Goal: Transaction & Acquisition: Purchase product/service

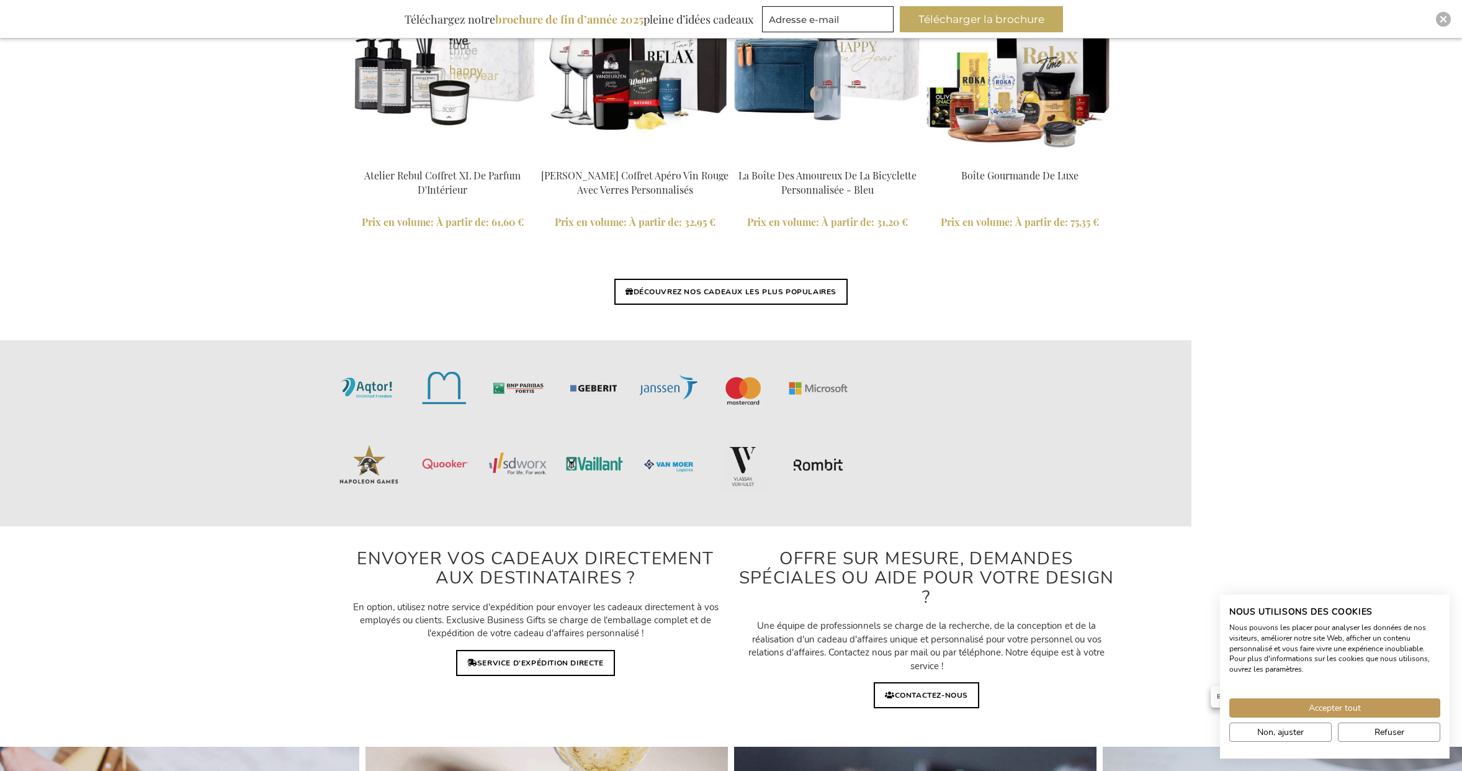
scroll to position [3017, 0]
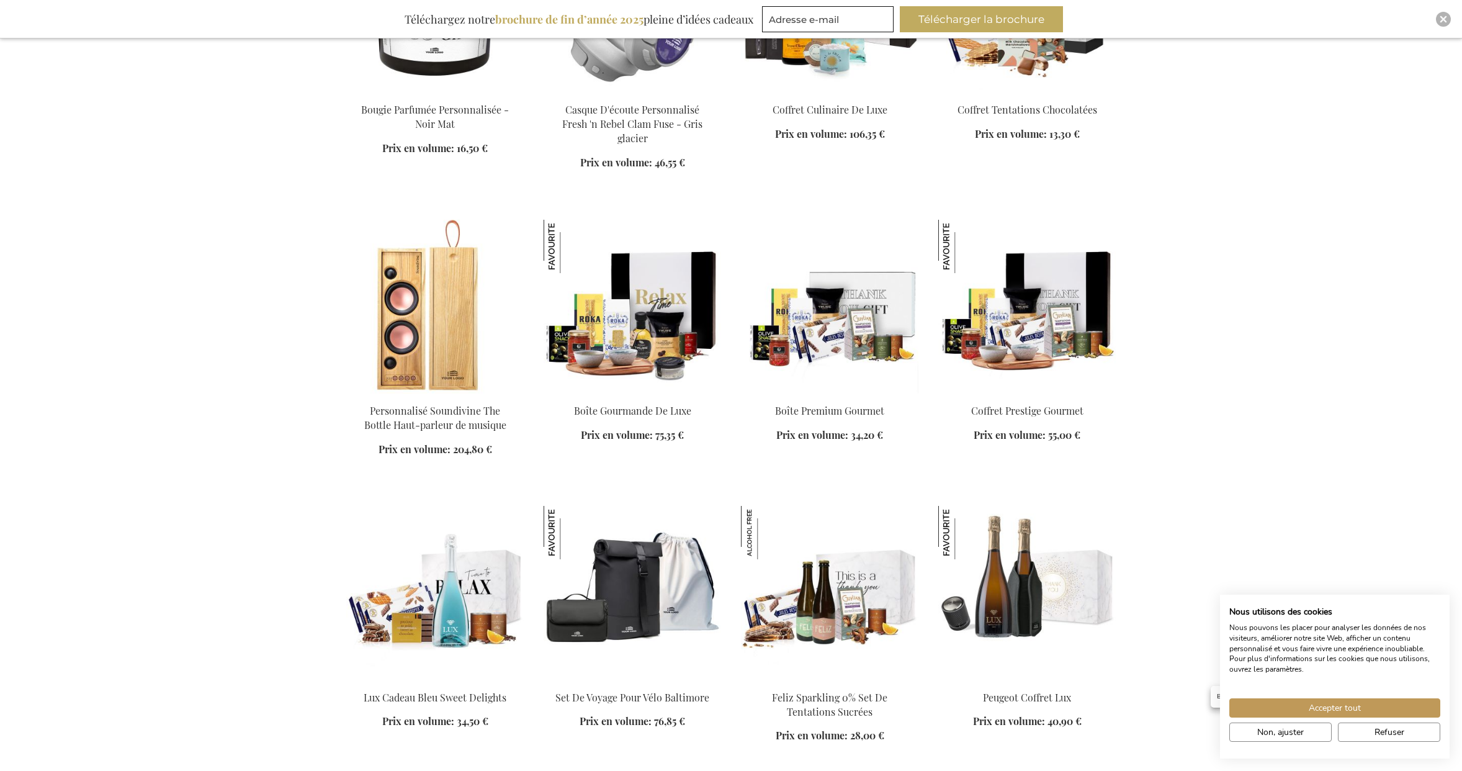
scroll to position [7284, 0]
